Goal: Find specific page/section: Find specific page/section

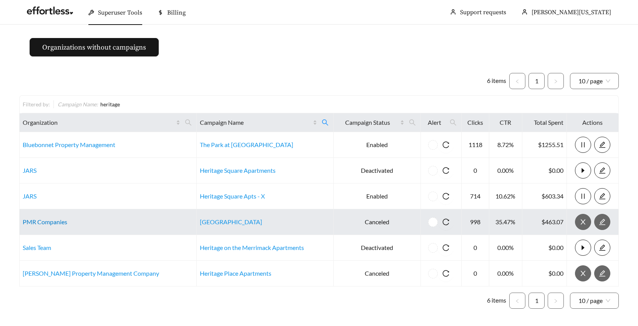
click at [38, 221] on link "PMR Companies" at bounding box center [45, 221] width 45 height 7
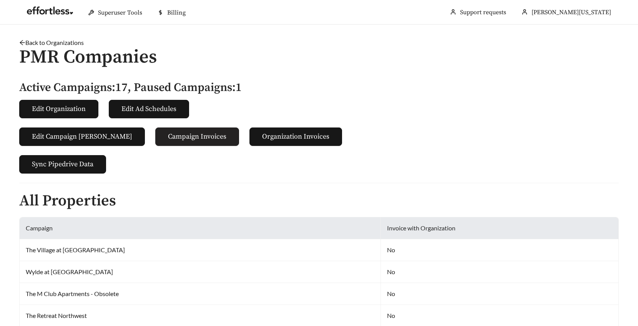
click at [168, 135] on span "Campaign Invoices" at bounding box center [197, 136] width 58 height 10
